Goal: Transaction & Acquisition: Purchase product/service

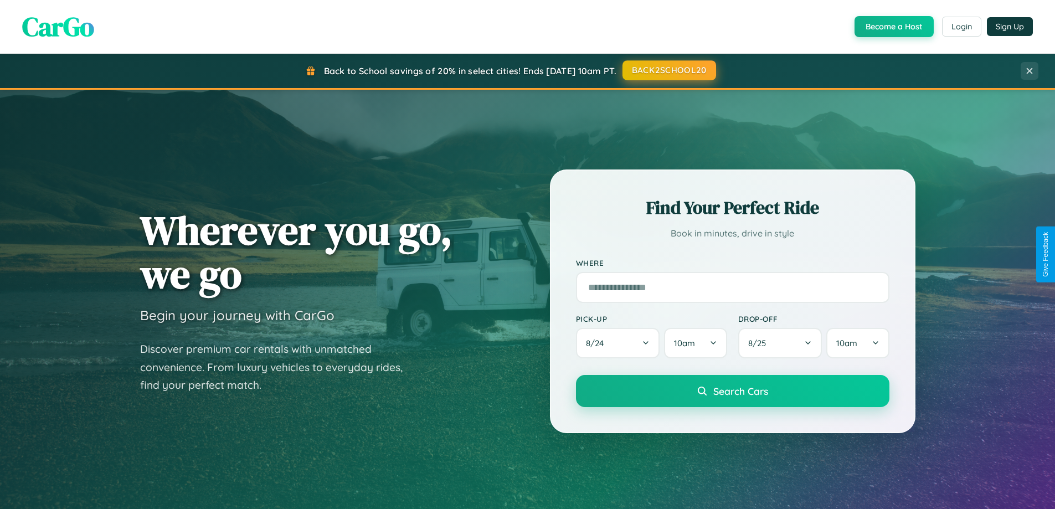
click at [668, 70] on button "BACK2SCHOOL20" at bounding box center [669, 70] width 94 height 20
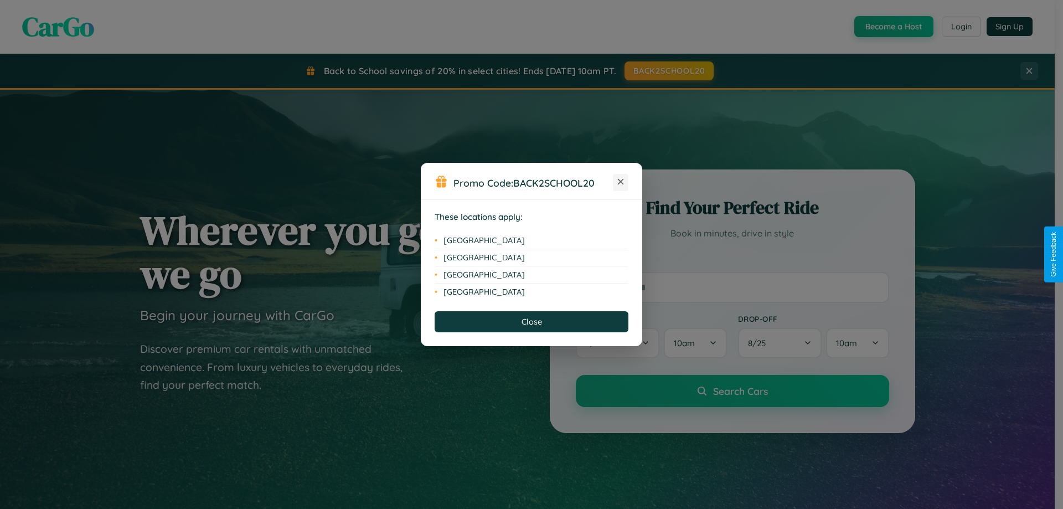
click at [621, 182] on icon at bounding box center [621, 182] width 6 height 6
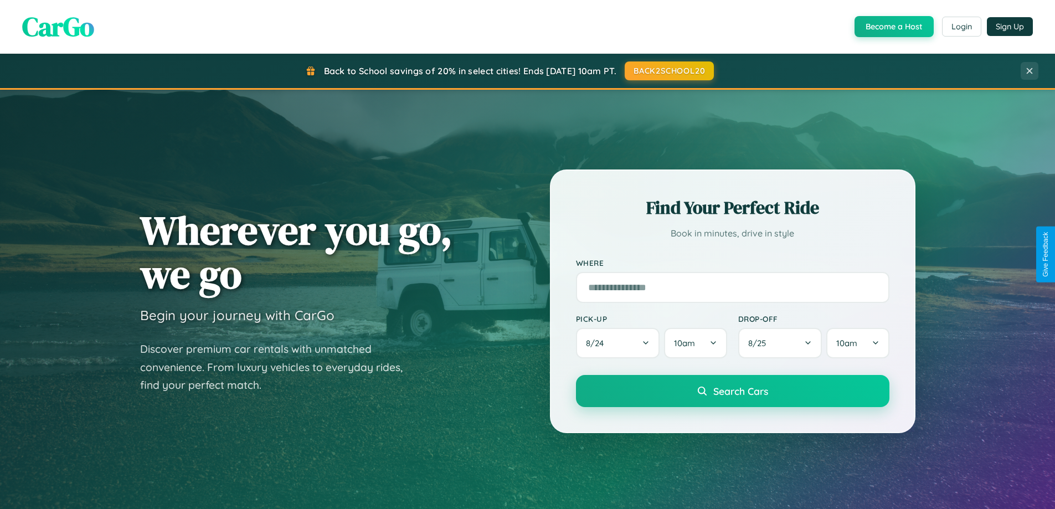
scroll to position [33, 0]
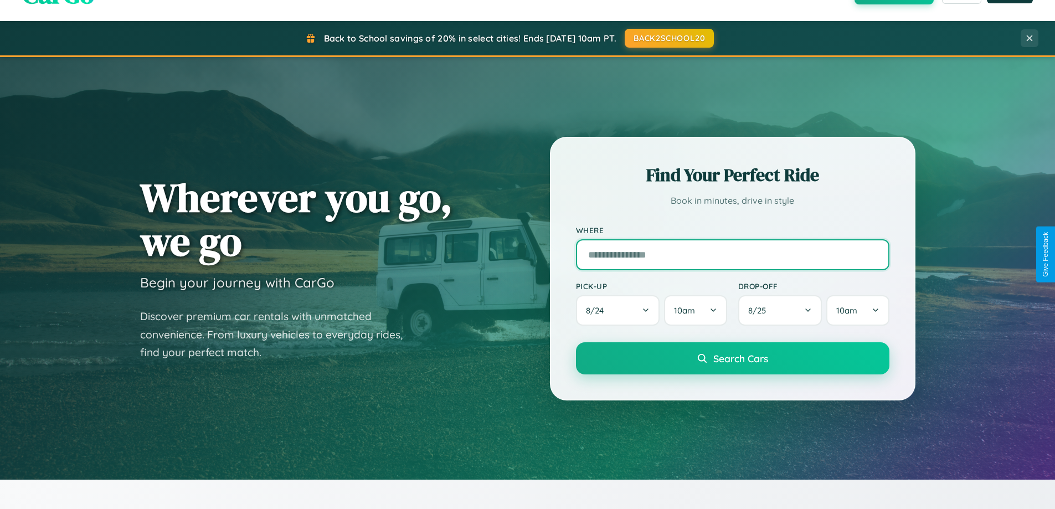
click at [732, 254] on input "text" at bounding box center [732, 254] width 313 height 31
type input "**********"
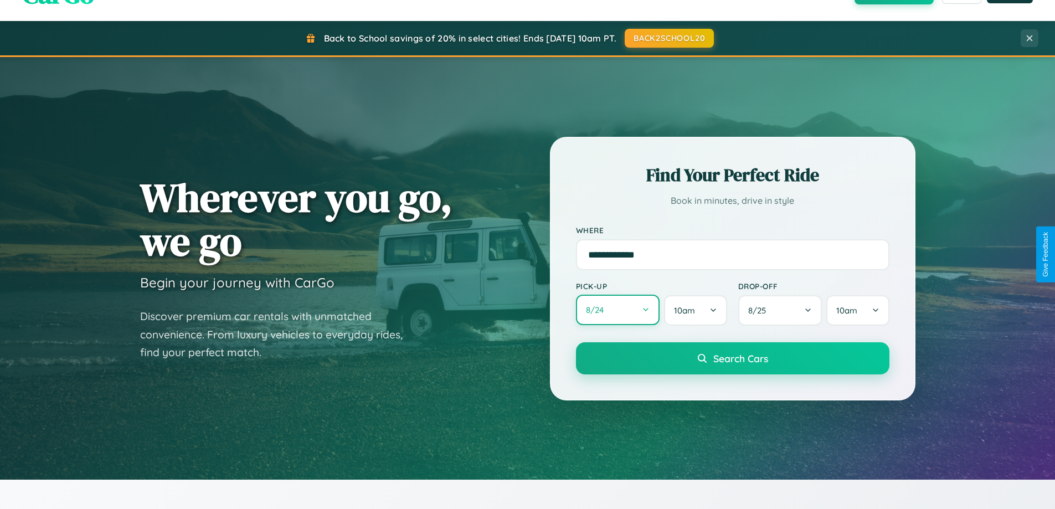
click at [617, 310] on button "8 / 24" at bounding box center [618, 310] width 84 height 30
select select "*"
select select "****"
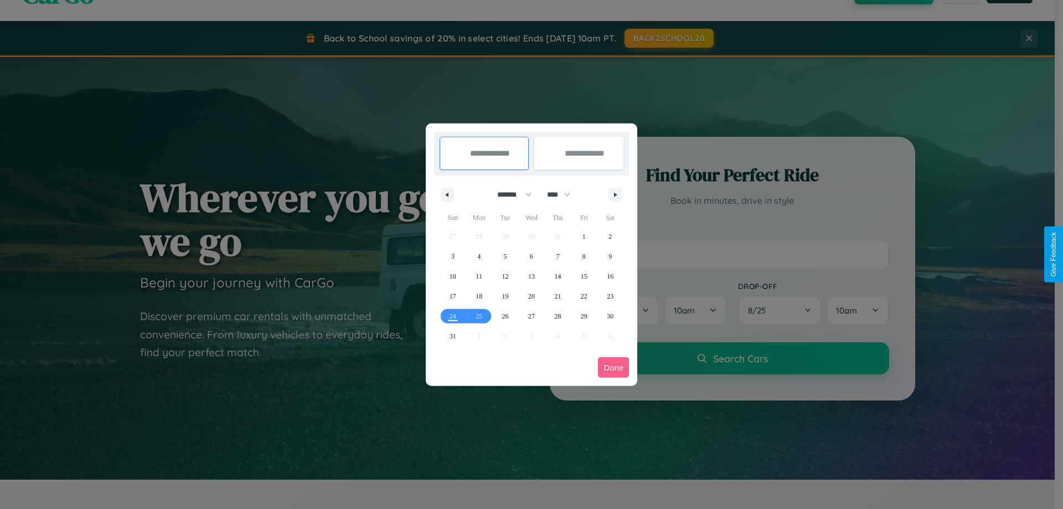
drag, startPoint x: 509, startPoint y: 194, endPoint x: 532, endPoint y: 222, distance: 35.5
click at [509, 194] on select "******* ******** ***** ***** *** **** **** ****** ********* ******* ******** **…" at bounding box center [512, 194] width 47 height 18
select select "*"
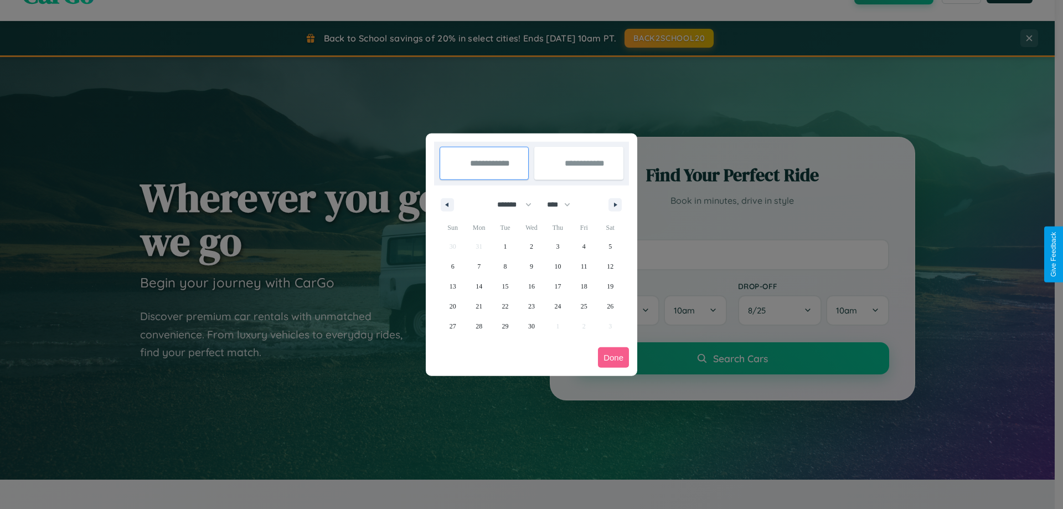
drag, startPoint x: 564, startPoint y: 204, endPoint x: 532, endPoint y: 222, distance: 36.7
click at [564, 204] on select "**** **** **** **** **** **** **** **** **** **** **** **** **** **** **** ****…" at bounding box center [558, 204] width 33 height 18
select select "****"
click at [479, 266] on span "6" at bounding box center [478, 266] width 3 height 20
type input "**********"
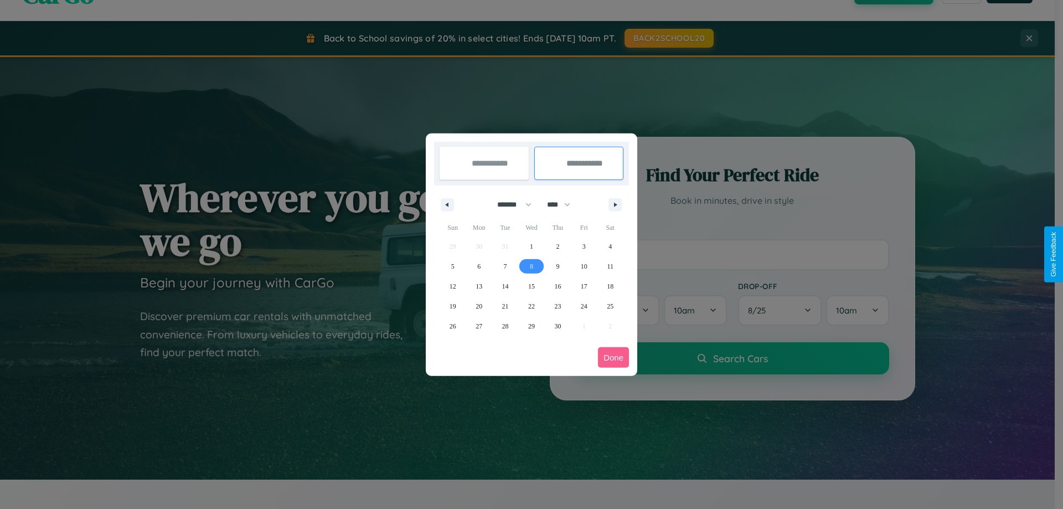
click at [531, 266] on span "8" at bounding box center [531, 266] width 3 height 20
type input "**********"
click at [613, 357] on button "Done" at bounding box center [613, 357] width 31 height 20
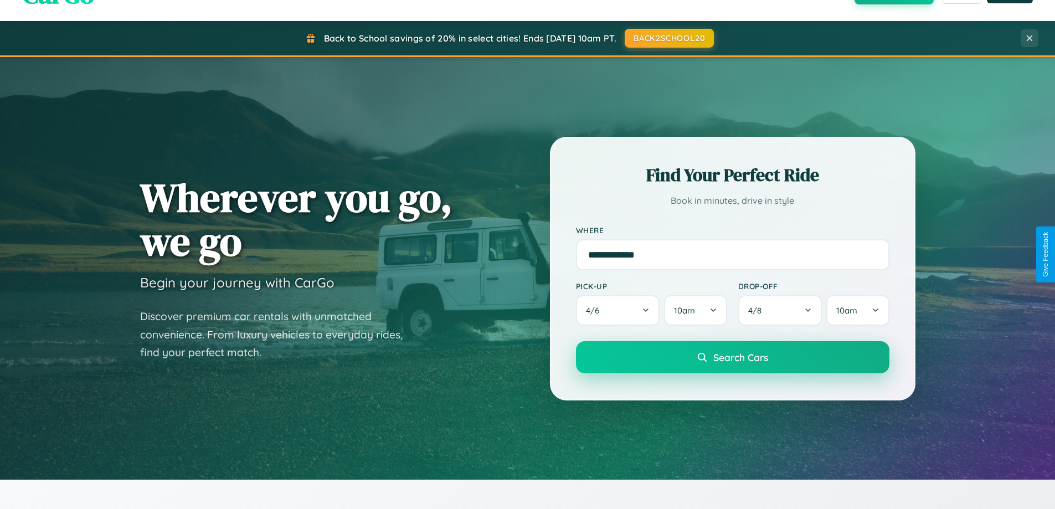
click at [732, 357] on span "Search Cars" at bounding box center [740, 357] width 55 height 12
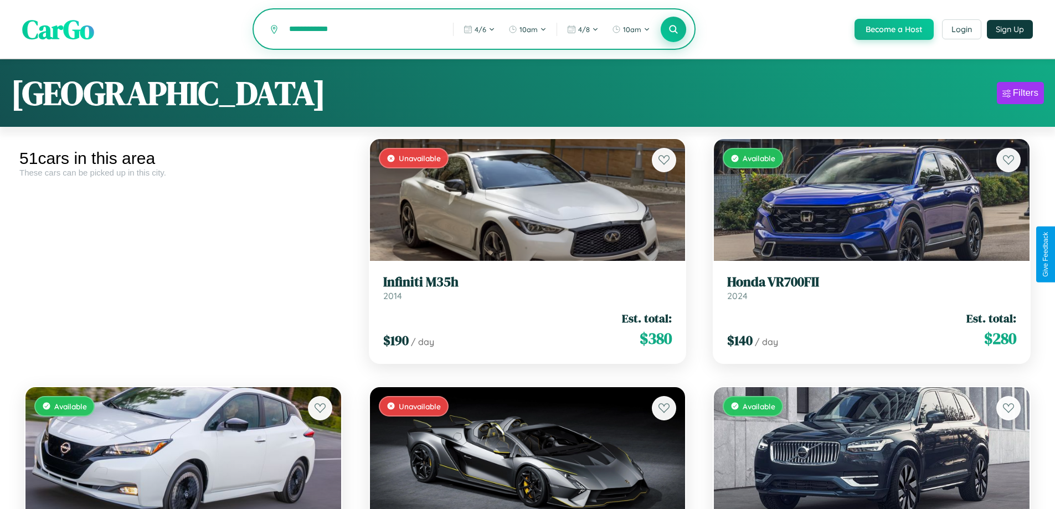
type input "**********"
click at [673, 30] on icon at bounding box center [673, 29] width 11 height 11
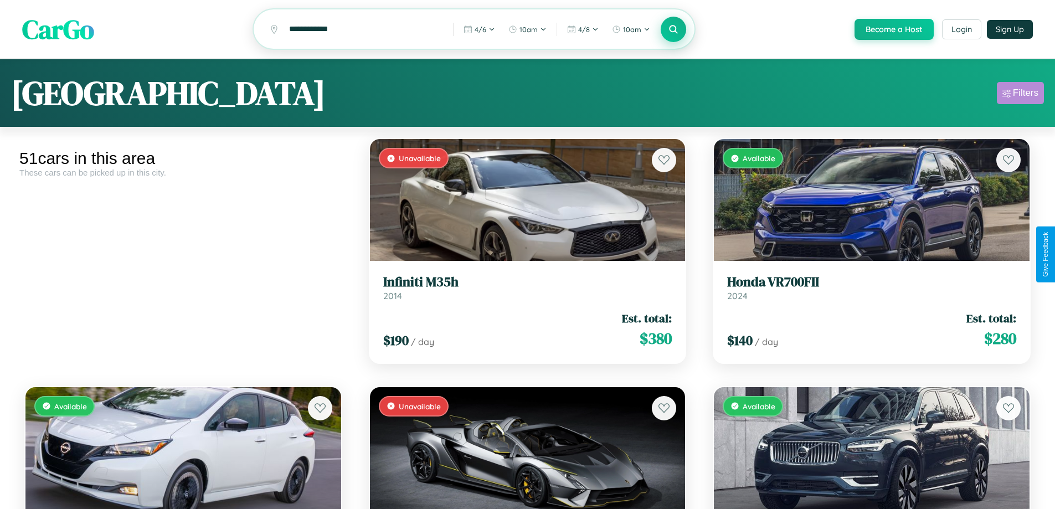
click at [1020, 95] on div "Filters" at bounding box center [1025, 92] width 25 height 11
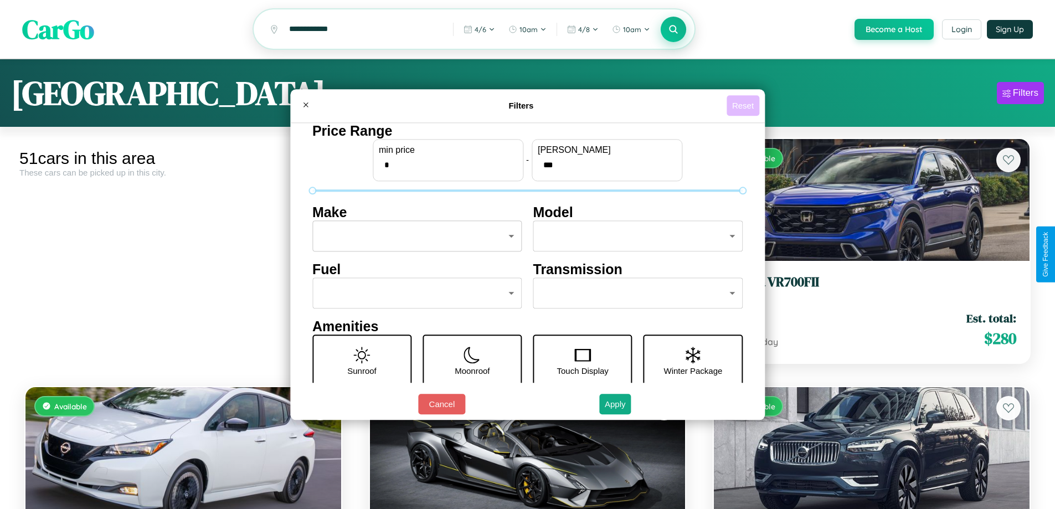
click at [744, 105] on button "Reset" at bounding box center [742, 105] width 33 height 20
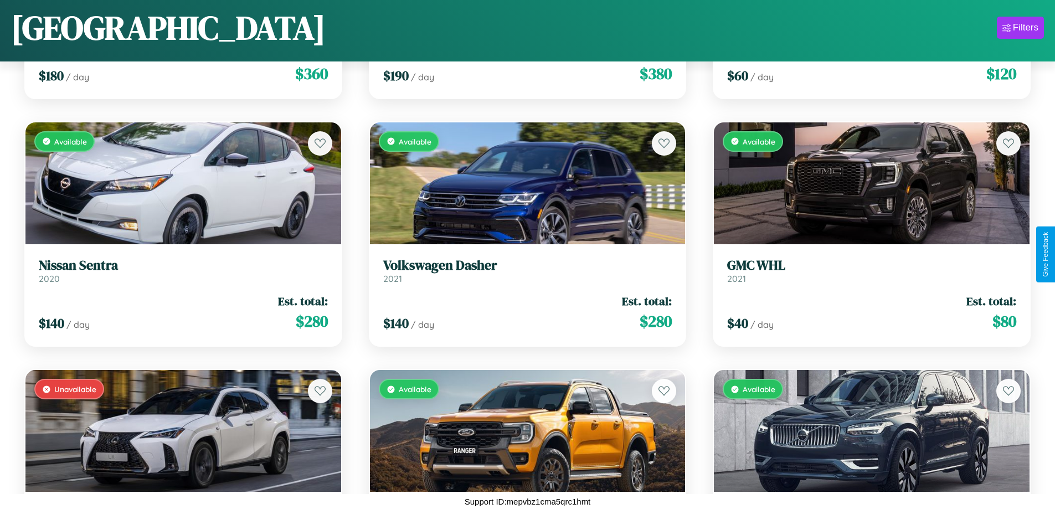
scroll to position [2635, 0]
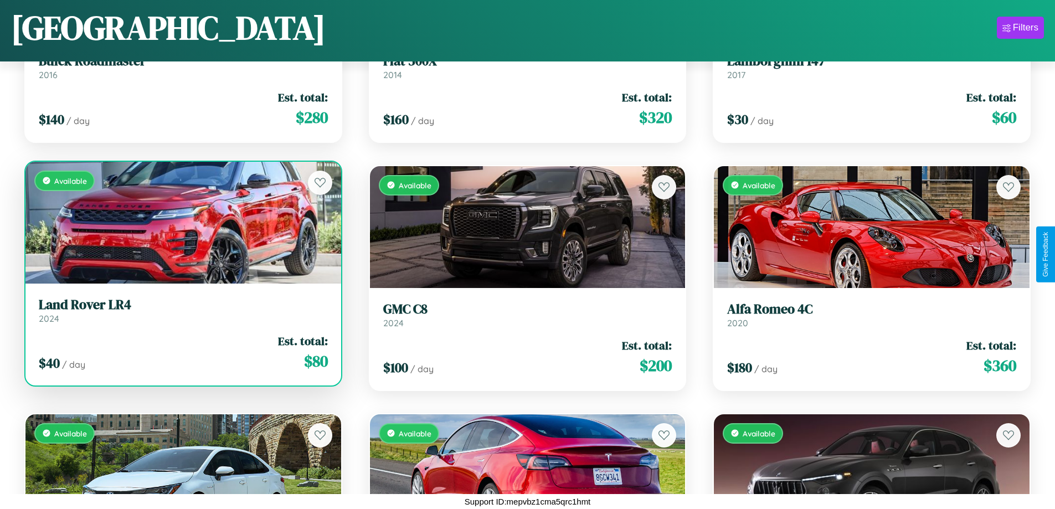
click at [182, 314] on link "Land Rover LR4 2024" at bounding box center [183, 310] width 289 height 27
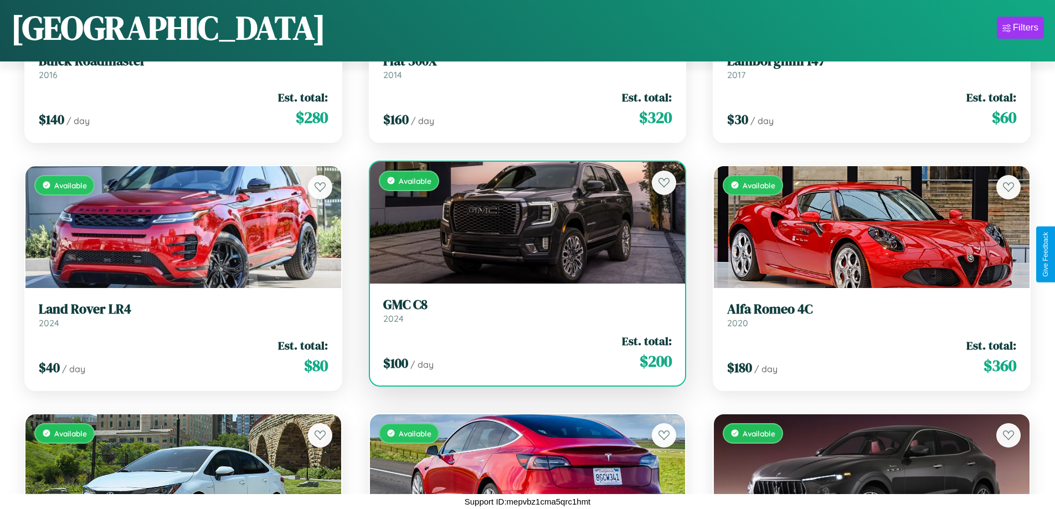
scroll to position [652, 0]
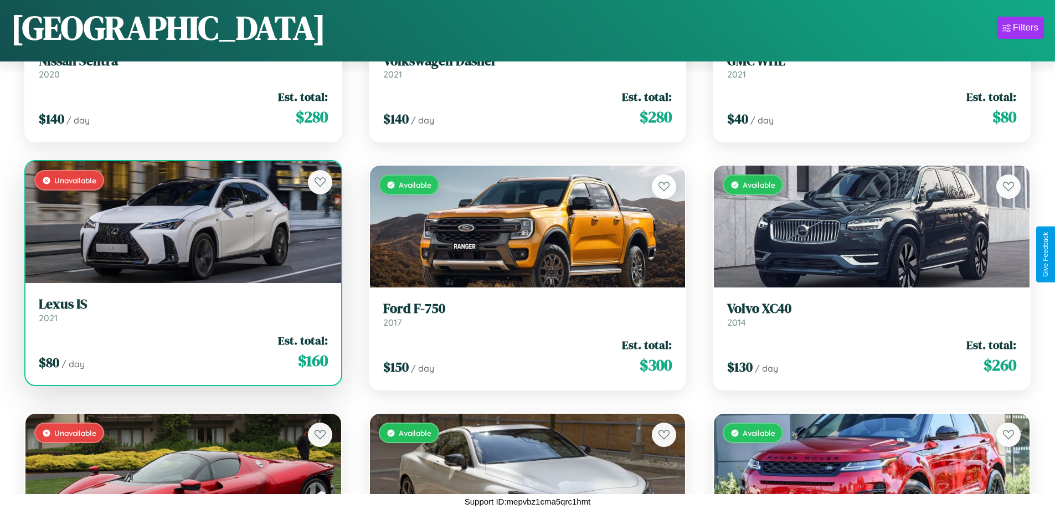
click at [182, 314] on link "Lexus IS 2021" at bounding box center [183, 309] width 289 height 27
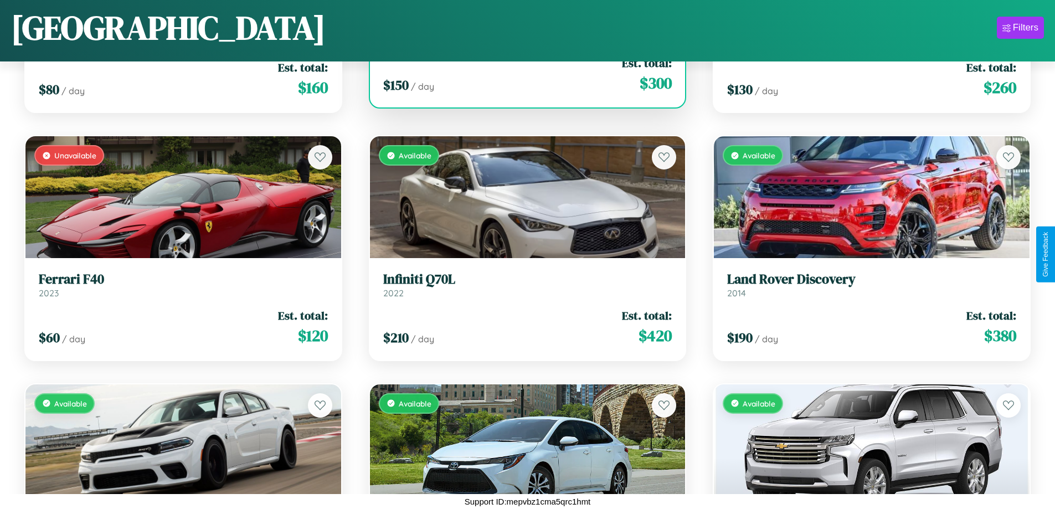
scroll to position [1147, 0]
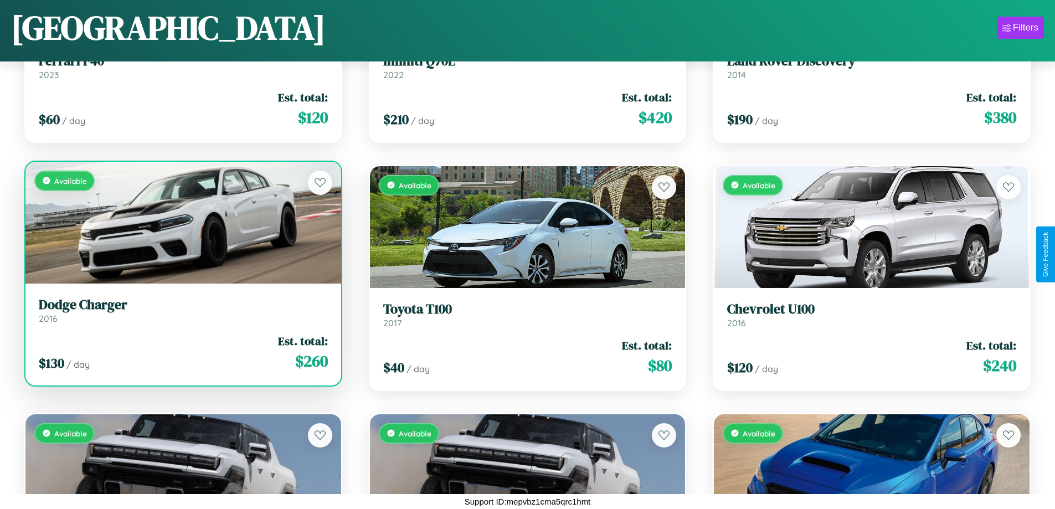
click at [182, 226] on div "Available" at bounding box center [183, 223] width 316 height 122
click at [182, 222] on div "Available" at bounding box center [183, 223] width 316 height 122
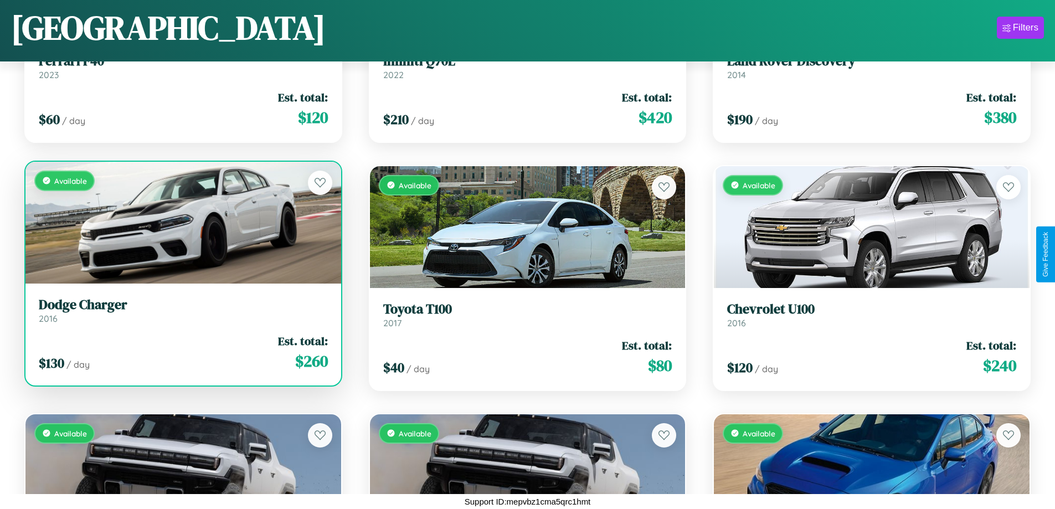
click at [182, 222] on div "Available" at bounding box center [183, 223] width 316 height 122
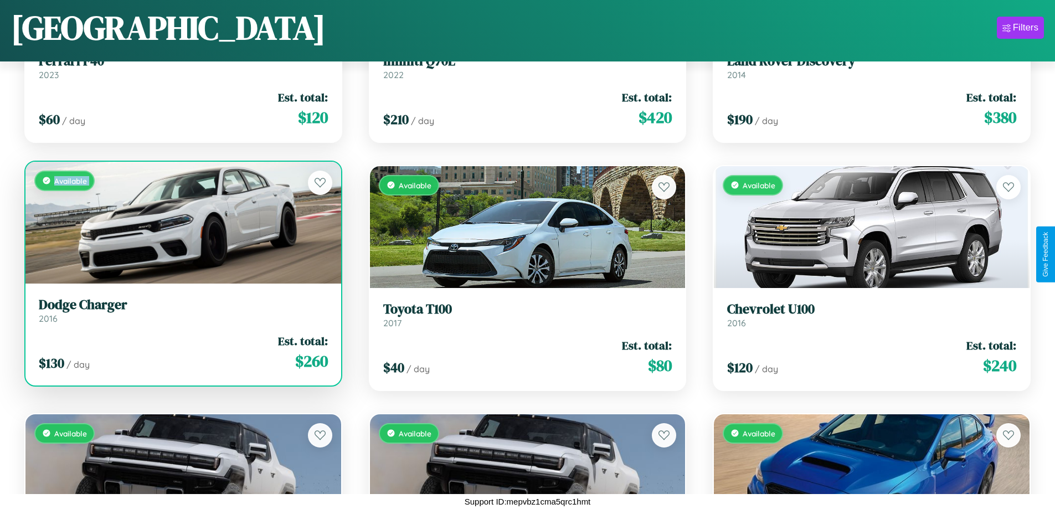
click at [182, 222] on div "Available" at bounding box center [183, 223] width 316 height 122
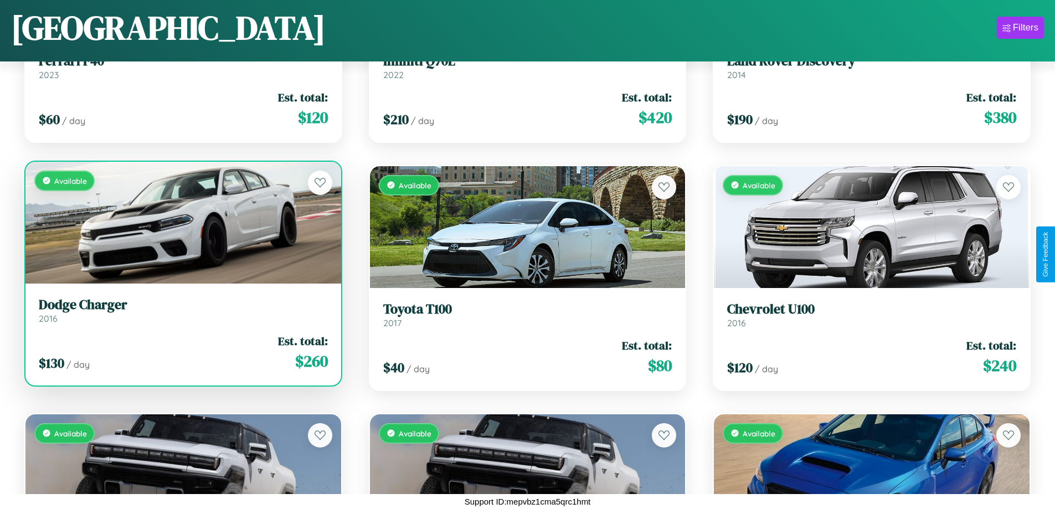
click at [182, 222] on div "Available" at bounding box center [183, 223] width 316 height 122
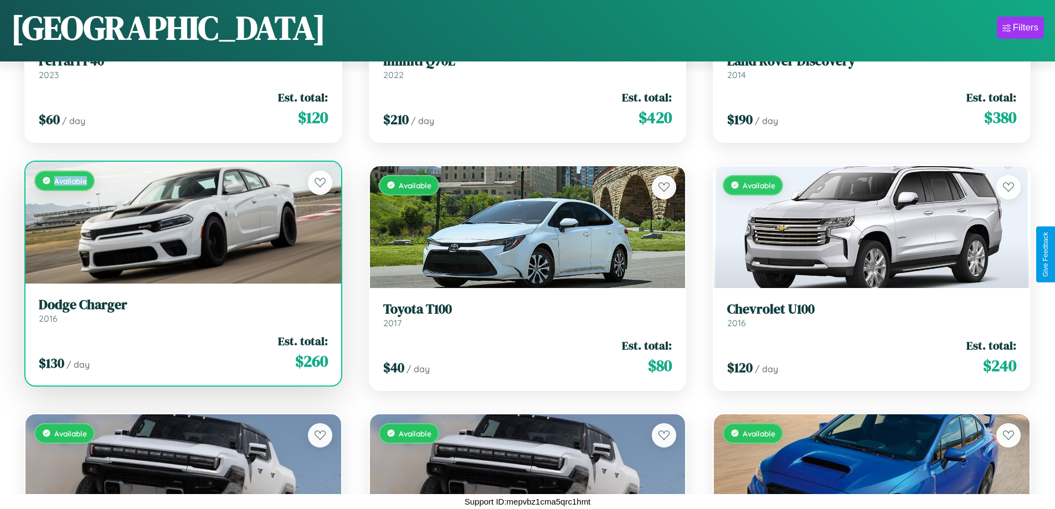
click at [182, 222] on div "Available" at bounding box center [183, 223] width 316 height 122
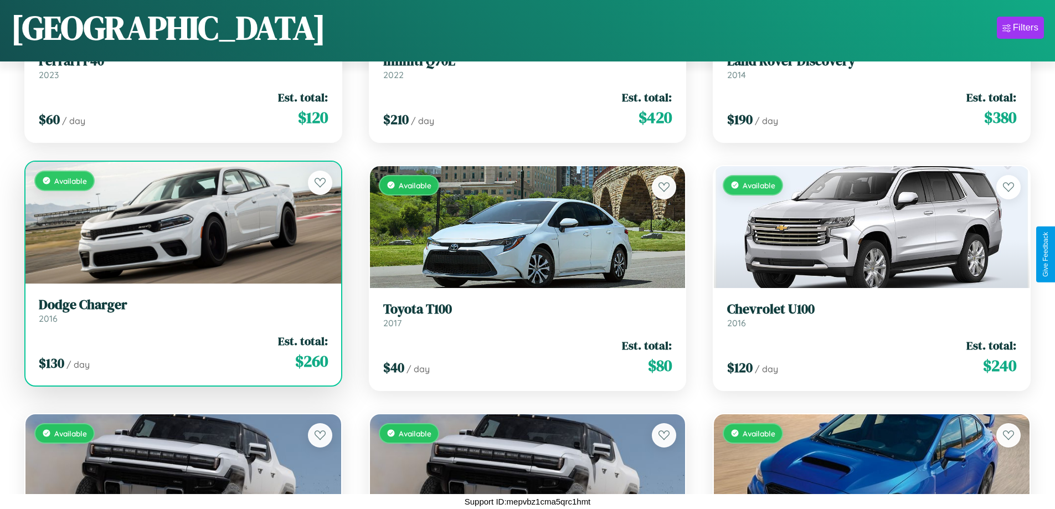
click at [182, 310] on h3 "Dodge Charger" at bounding box center [183, 305] width 289 height 16
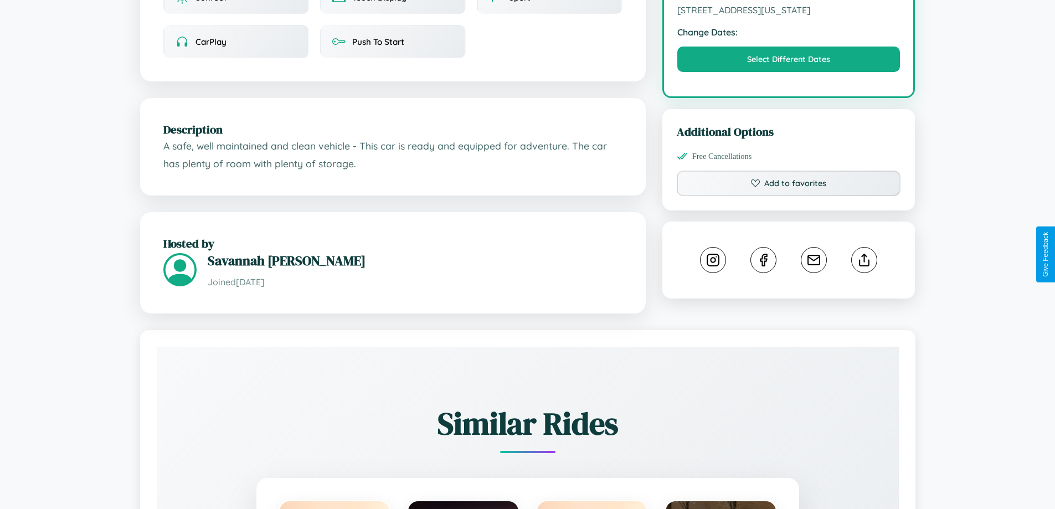
scroll to position [375, 0]
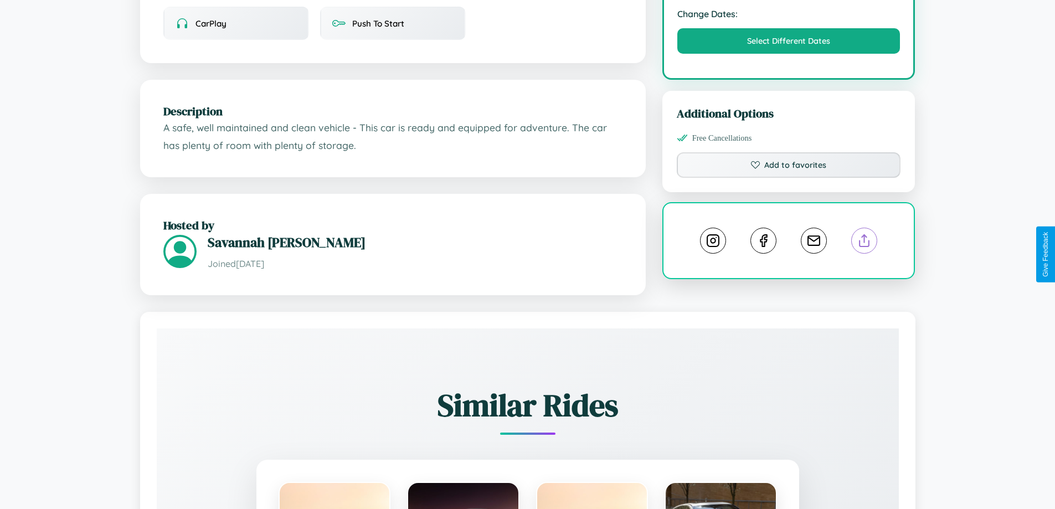
click at [864, 243] on line at bounding box center [864, 239] width 0 height 8
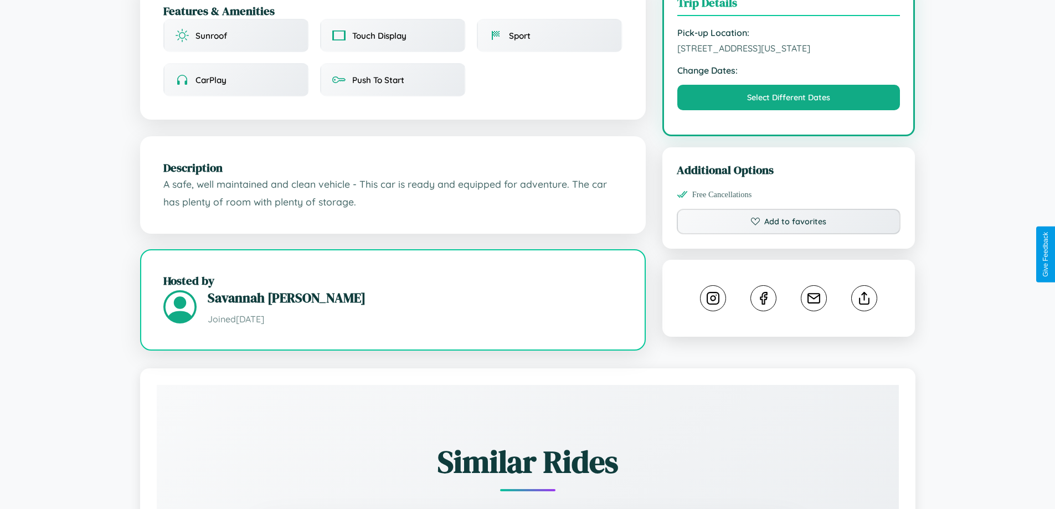
scroll to position [120, 0]
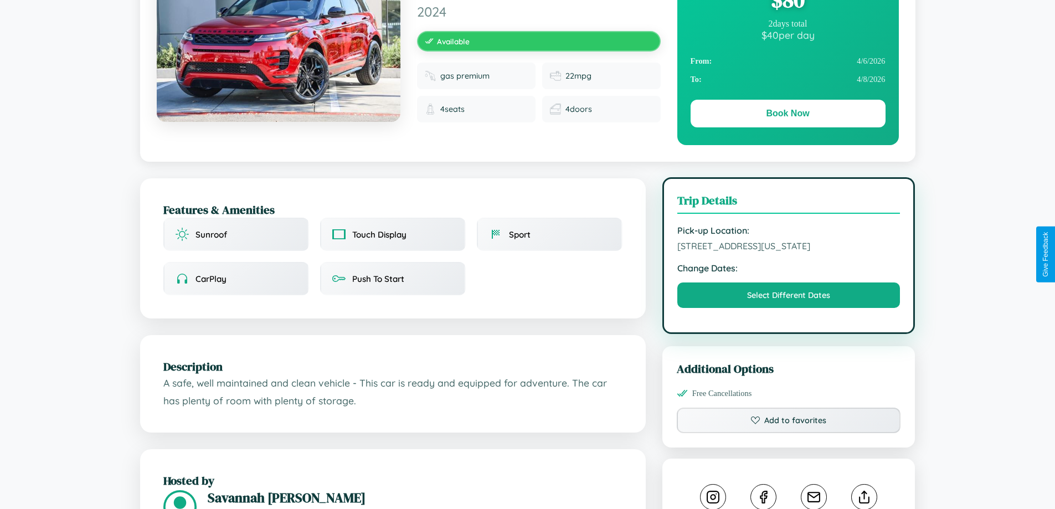
click at [788, 251] on span "[STREET_ADDRESS][US_STATE]" at bounding box center [788, 245] width 223 height 11
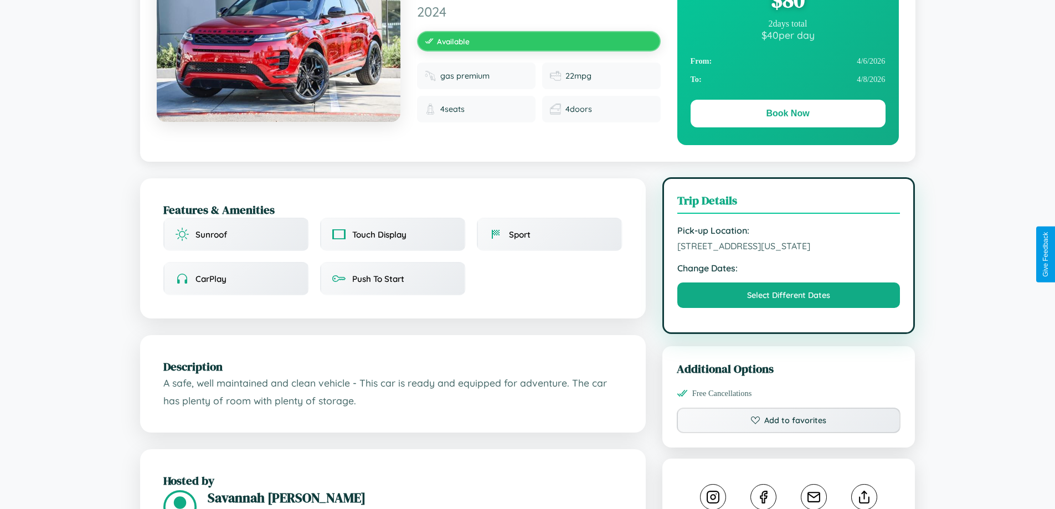
click at [788, 251] on span "[STREET_ADDRESS][US_STATE]" at bounding box center [788, 245] width 223 height 11
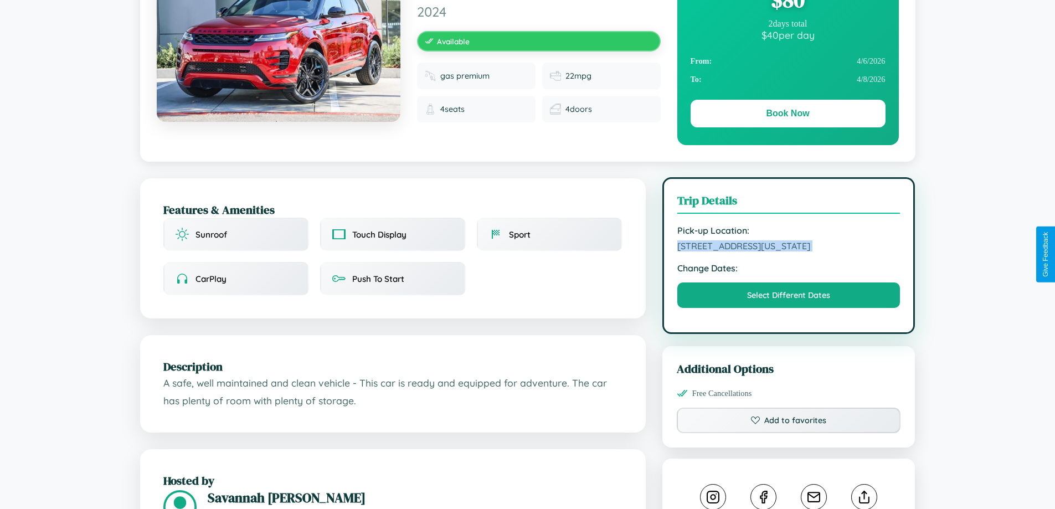
click at [788, 251] on span "[STREET_ADDRESS][US_STATE]" at bounding box center [788, 245] width 223 height 11
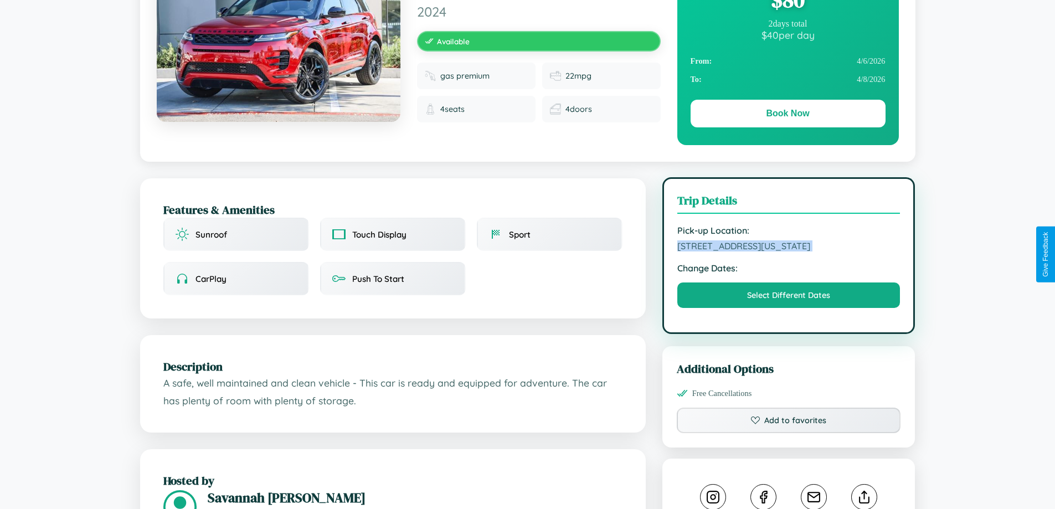
click at [788, 251] on span "[STREET_ADDRESS][US_STATE]" at bounding box center [788, 245] width 223 height 11
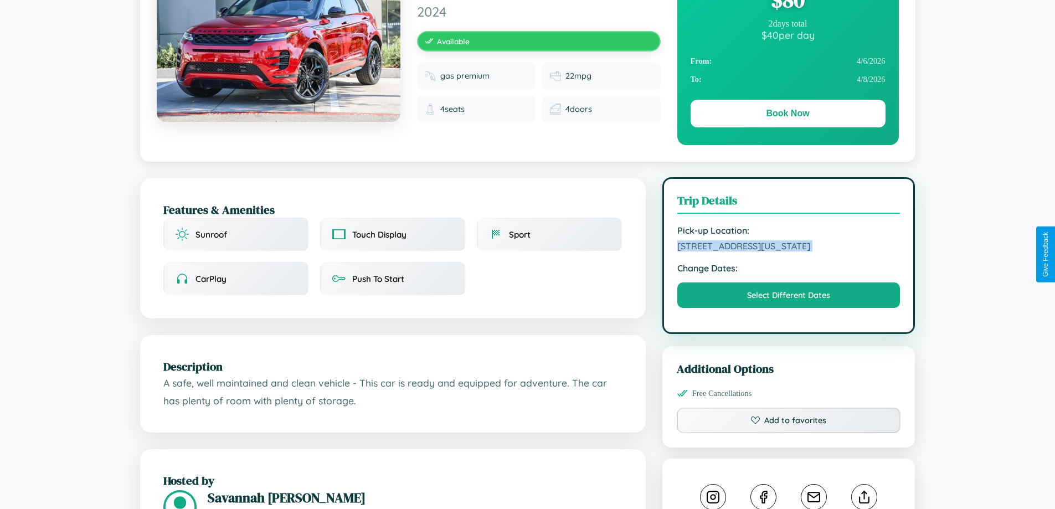
click at [788, 251] on span "[STREET_ADDRESS][US_STATE]" at bounding box center [788, 245] width 223 height 11
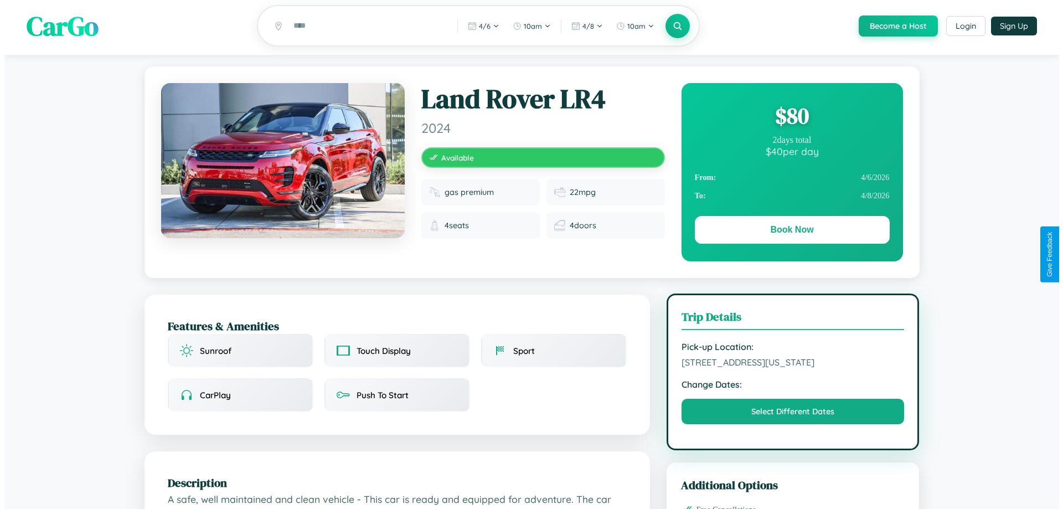
scroll to position [0, 0]
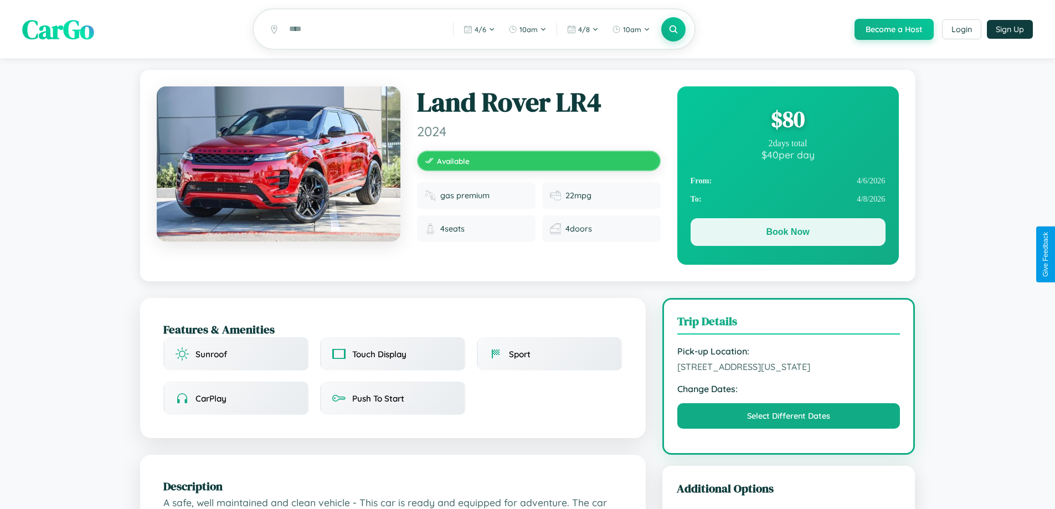
click at [787, 234] on button "Book Now" at bounding box center [787, 232] width 195 height 28
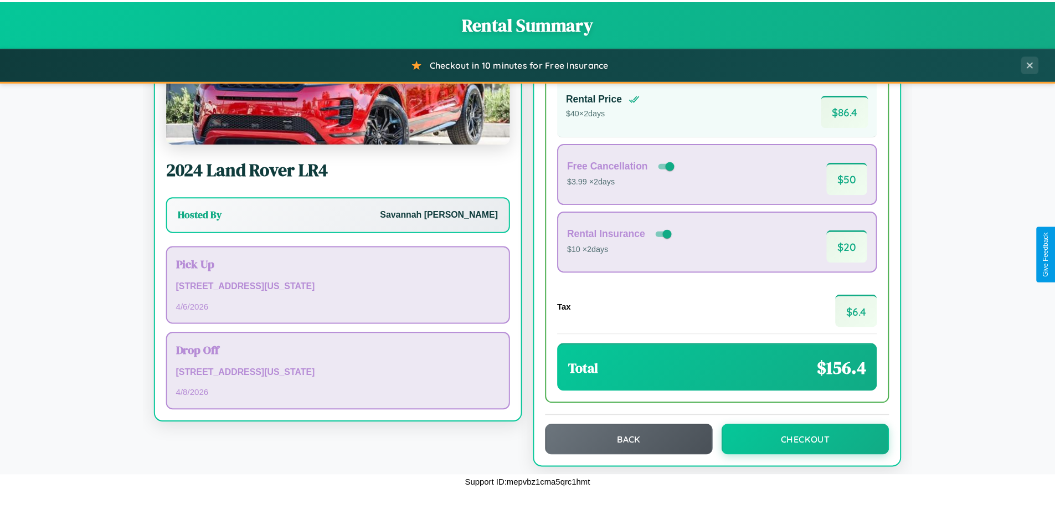
scroll to position [76, 0]
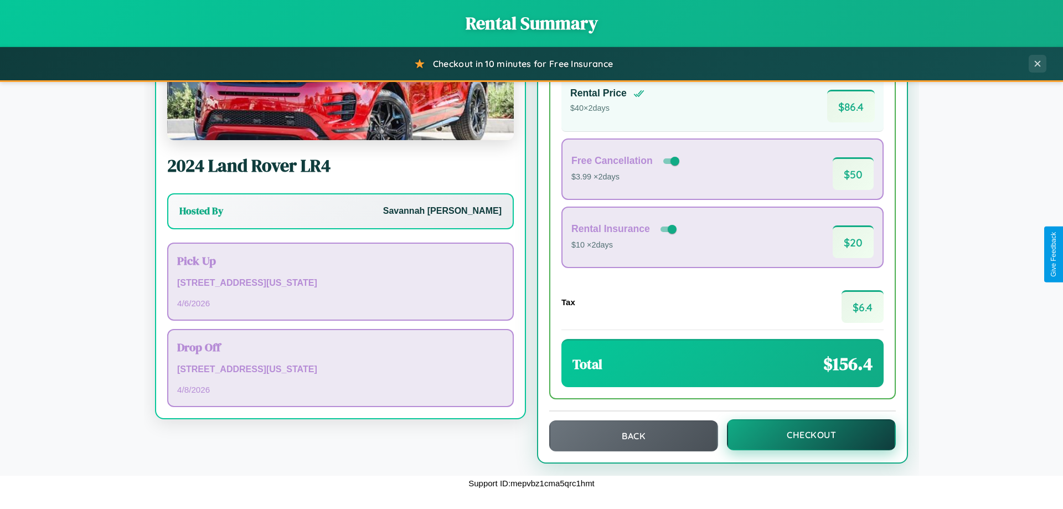
click at [804, 435] on button "Checkout" at bounding box center [811, 434] width 169 height 31
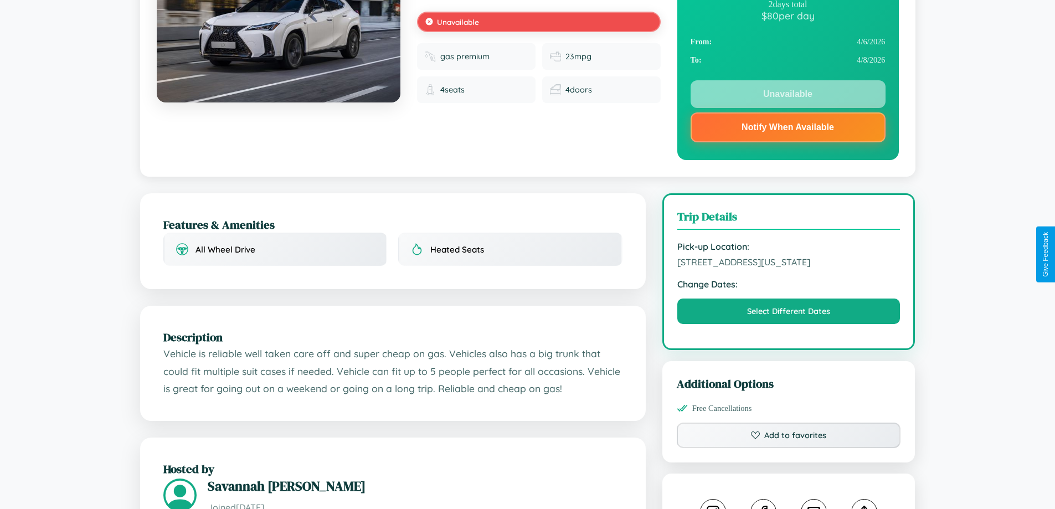
scroll to position [409, 0]
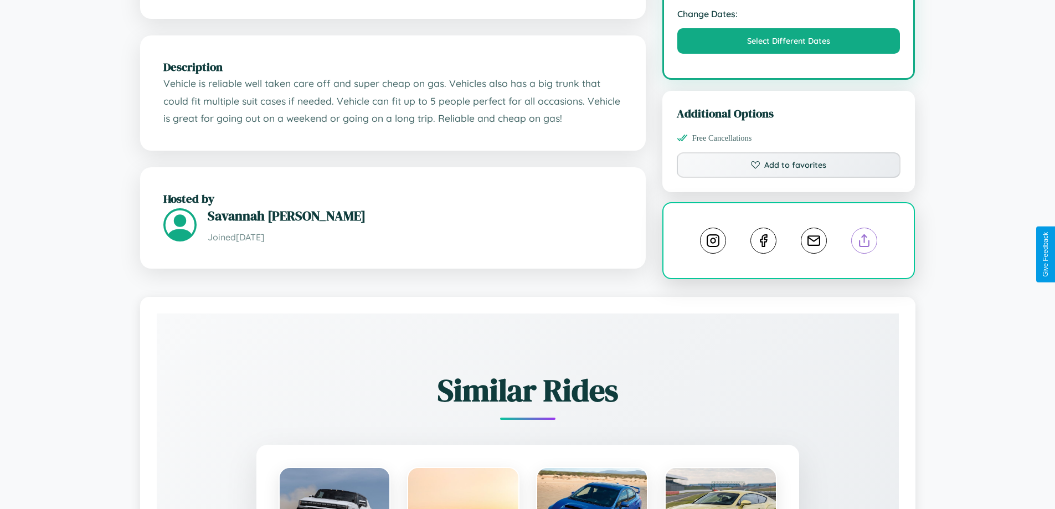
click at [864, 243] on line at bounding box center [864, 239] width 0 height 8
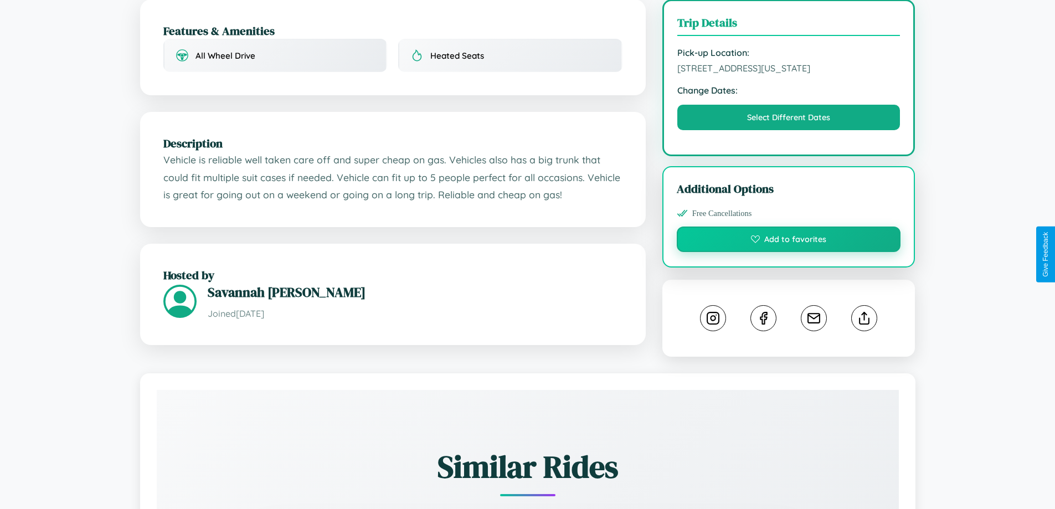
click at [788, 252] on button "Add to favorites" at bounding box center [789, 238] width 224 height 25
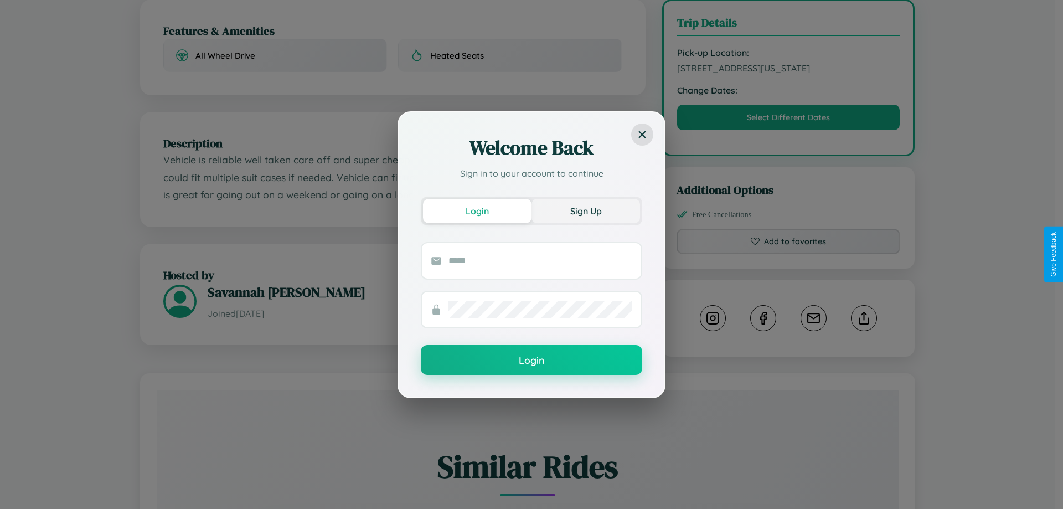
click at [586, 210] on button "Sign Up" at bounding box center [586, 211] width 109 height 24
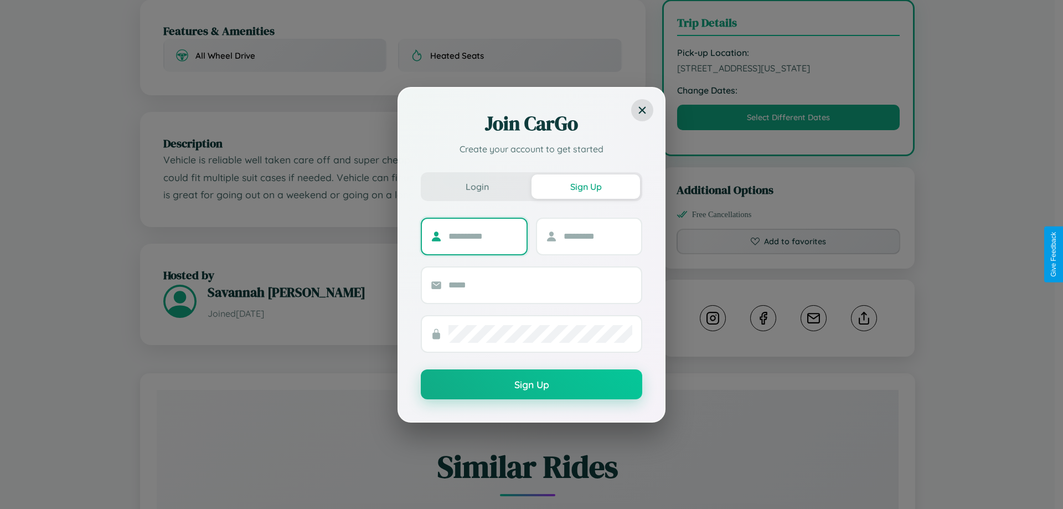
click at [483, 236] on input "text" at bounding box center [482, 237] width 69 height 18
type input "****"
click at [597, 236] on input "text" at bounding box center [598, 237] width 69 height 18
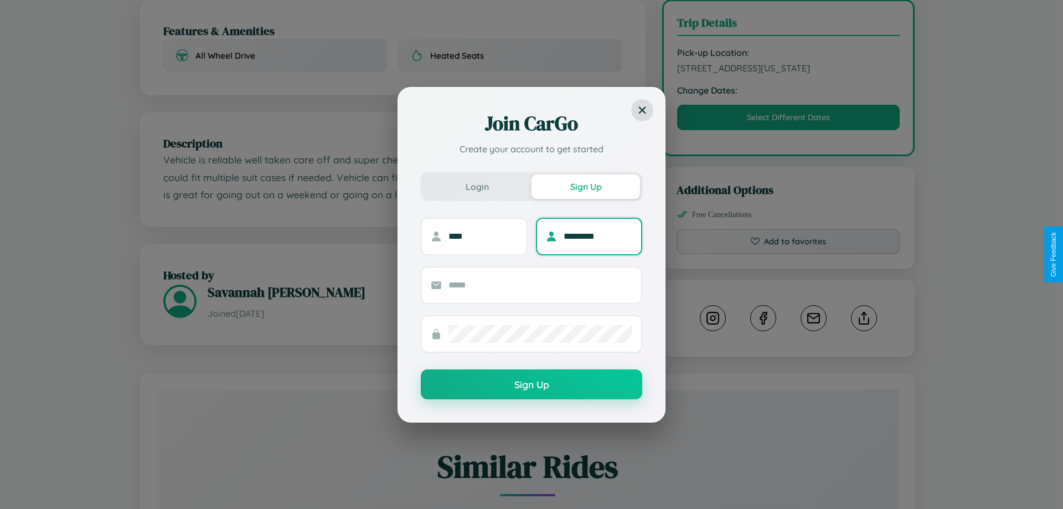
type input "*********"
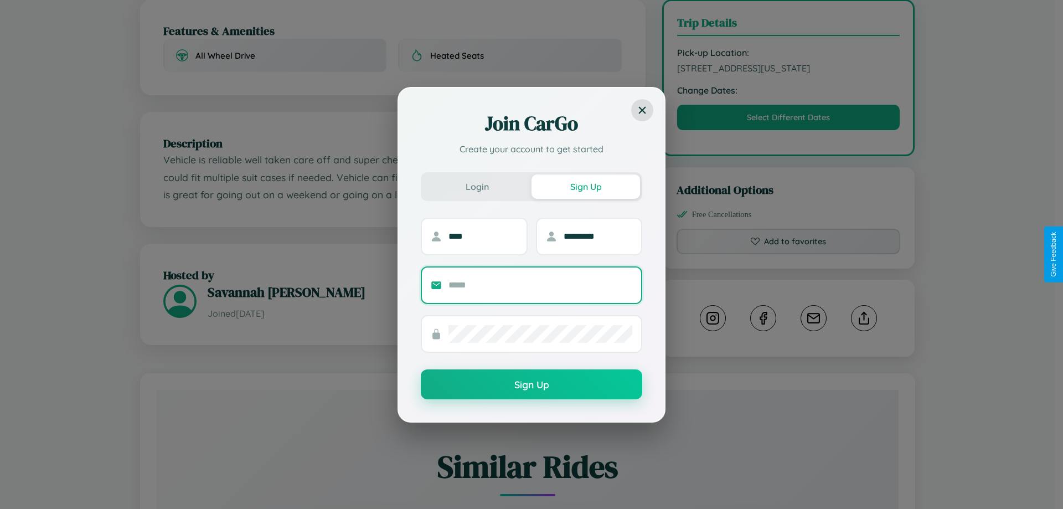
click at [540, 285] on input "text" at bounding box center [540, 285] width 184 height 18
type input "**********"
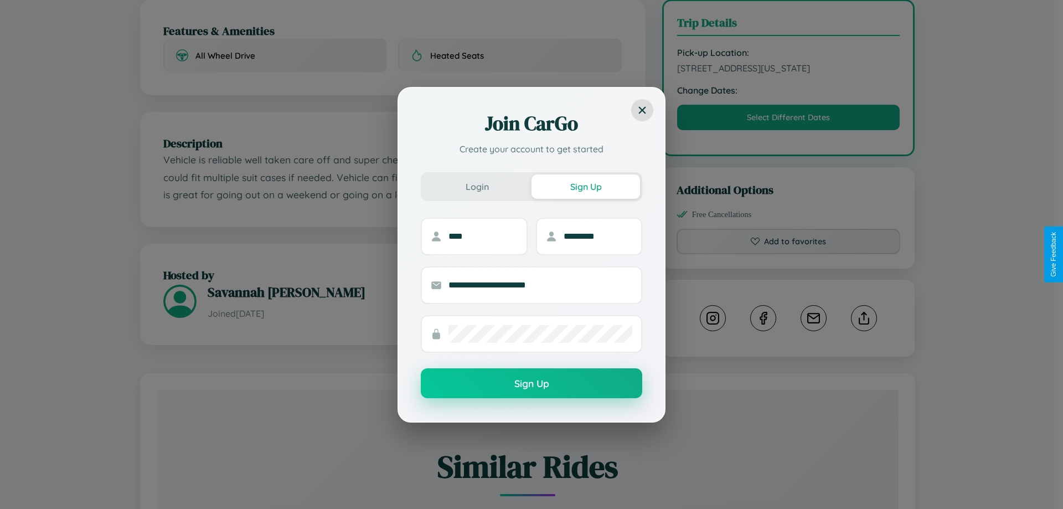
click at [532, 384] on button "Sign Up" at bounding box center [531, 383] width 221 height 30
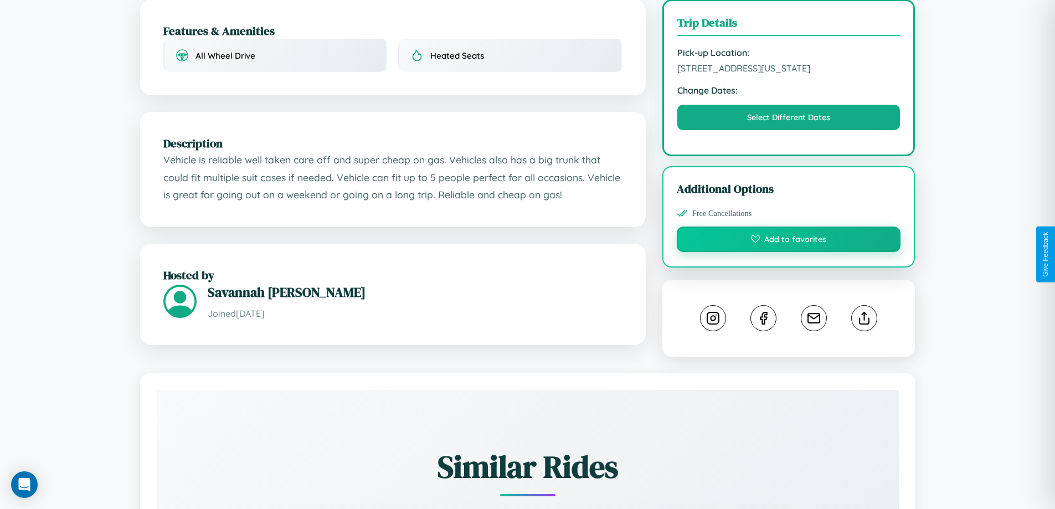
click at [788, 252] on button "Add to favorites" at bounding box center [789, 238] width 224 height 25
